Goal: Navigation & Orientation: Find specific page/section

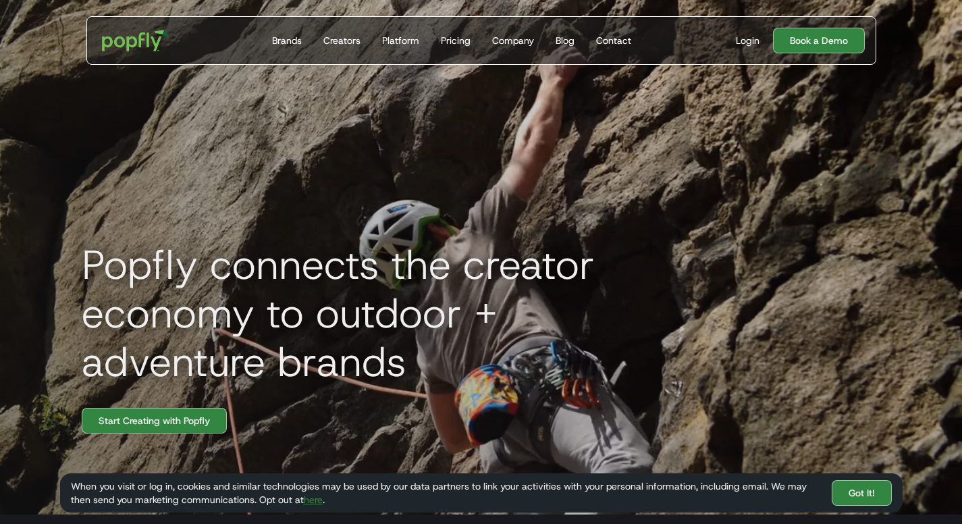
click at [852, 485] on link "Got It!" at bounding box center [862, 493] width 60 height 26
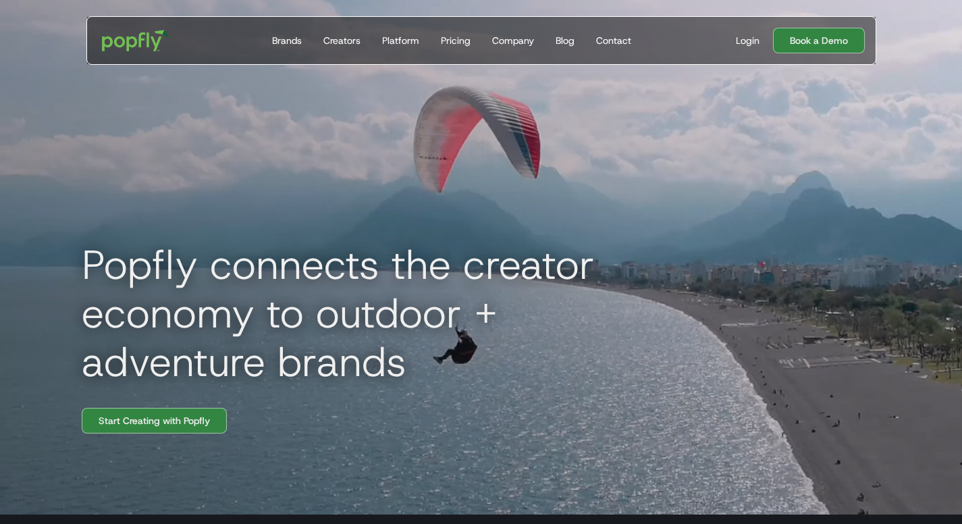
click at [288, 43] on div "Brands" at bounding box center [287, 41] width 30 height 14
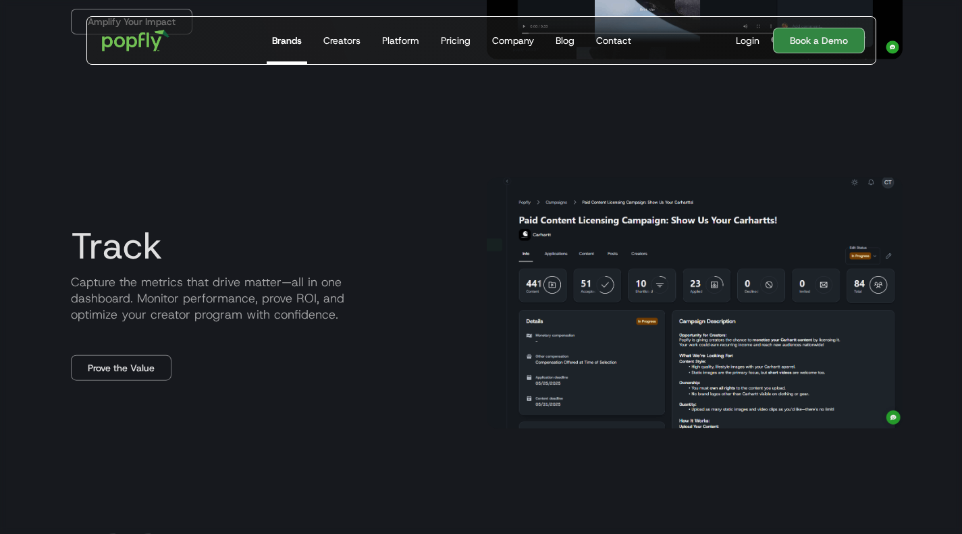
scroll to position [1720, 0]
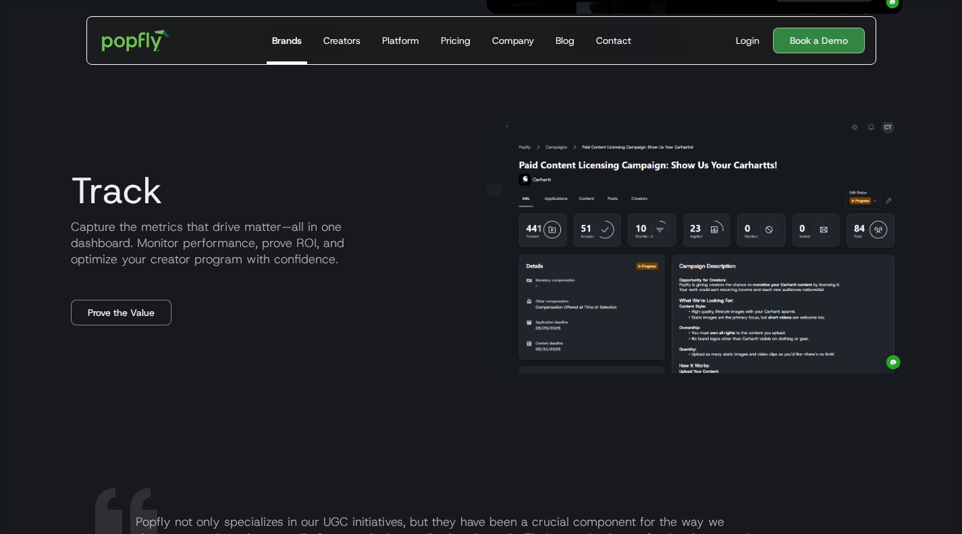
click at [342, 38] on div "Creators" at bounding box center [341, 41] width 37 height 14
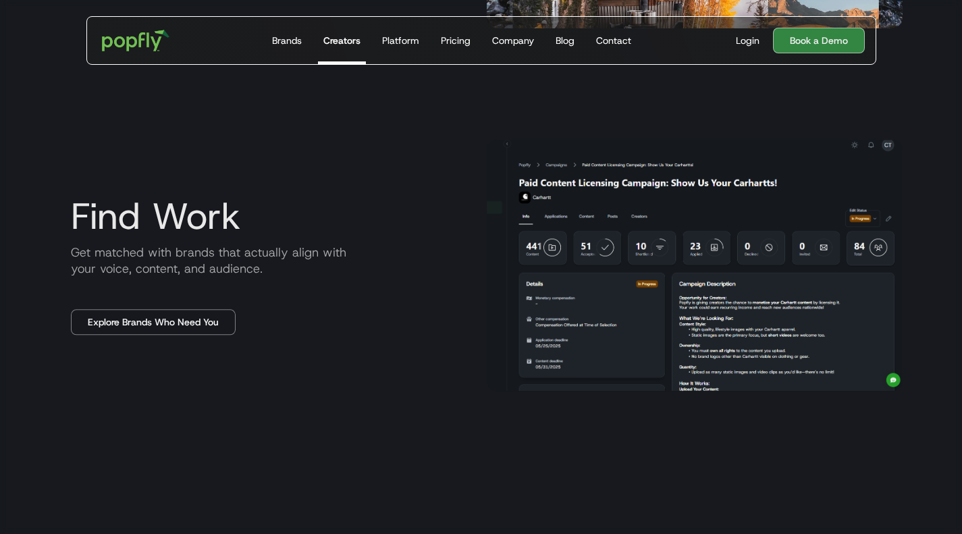
scroll to position [1062, 0]
